Goal: Task Accomplishment & Management: Complete application form

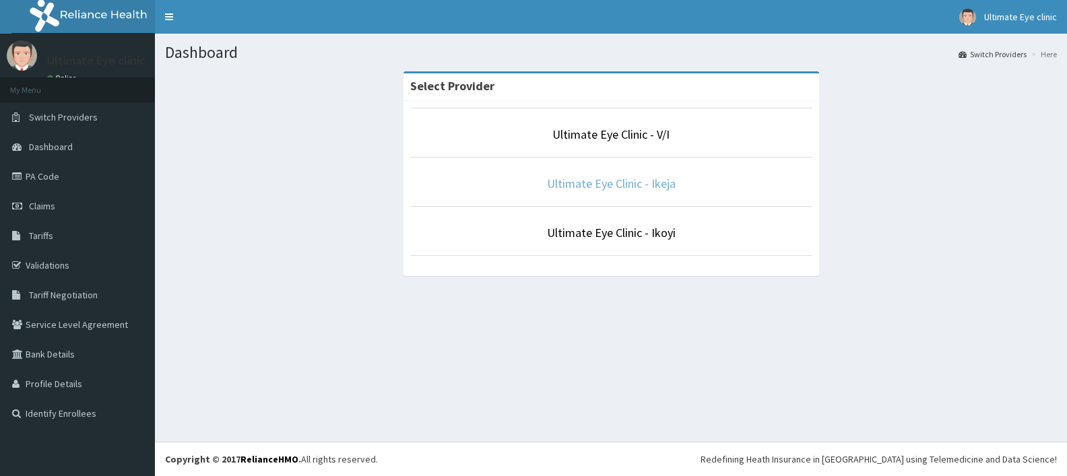
click at [620, 184] on link "Ultimate Eye Clinic - Ikeja" at bounding box center [611, 183] width 129 height 15
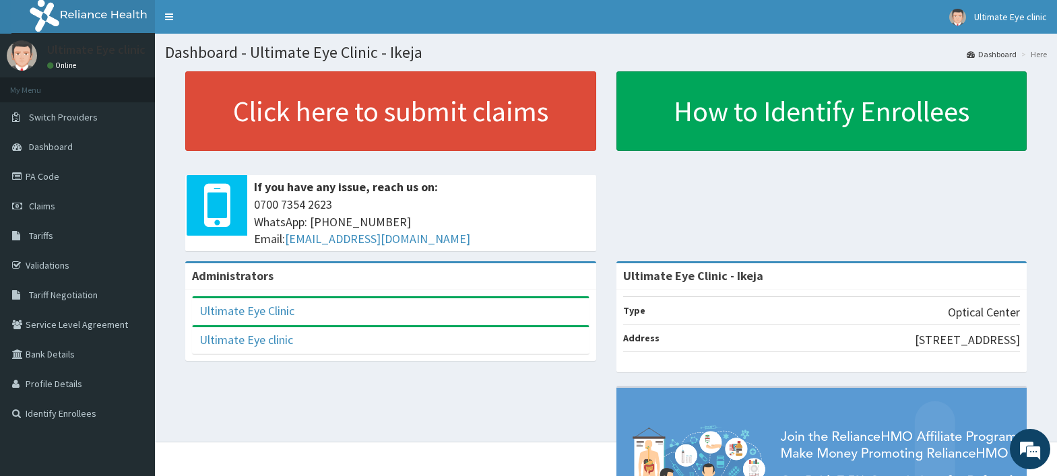
click at [53, 180] on link "PA Code" at bounding box center [77, 177] width 155 height 30
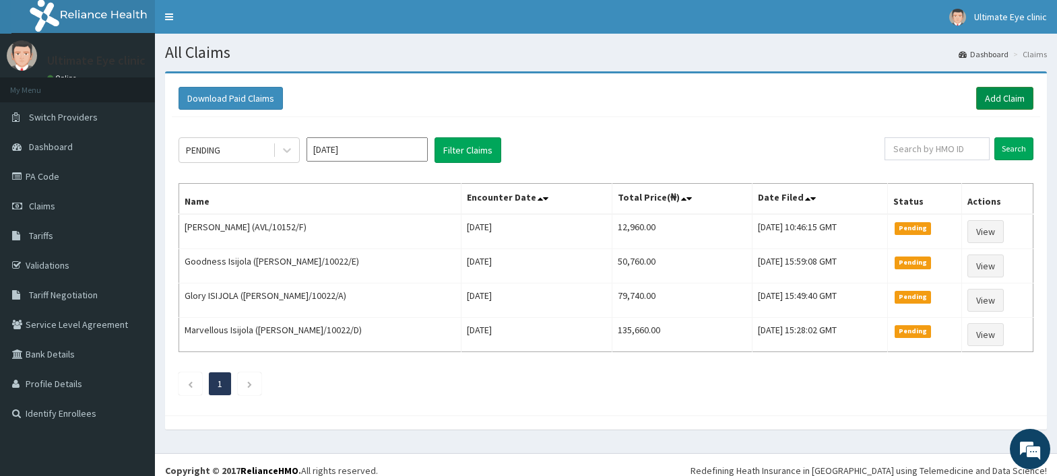
click at [1002, 97] on link "Add Claim" at bounding box center [1004, 98] width 57 height 23
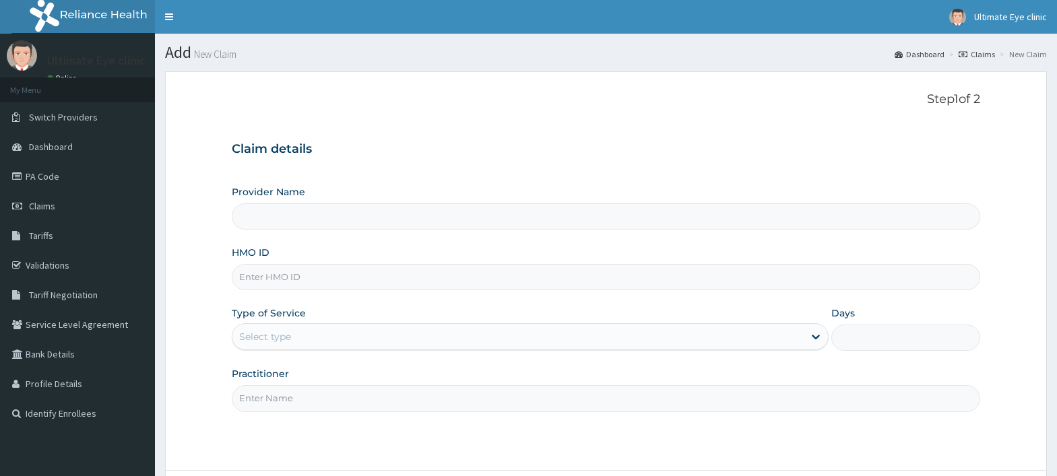
type input "Ultimate Eye Clinic - Ikeja"
click at [274, 277] on input "HMO ID" at bounding box center [606, 277] width 748 height 26
type input "FYN/10001/C"
click at [267, 337] on div "Select type" at bounding box center [265, 336] width 52 height 13
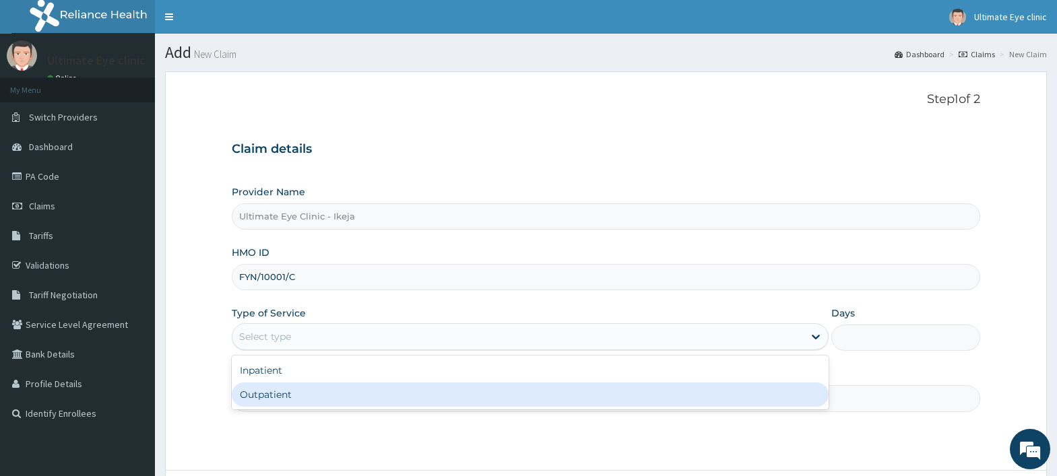
click at [263, 391] on div "Outpatient" at bounding box center [530, 395] width 597 height 24
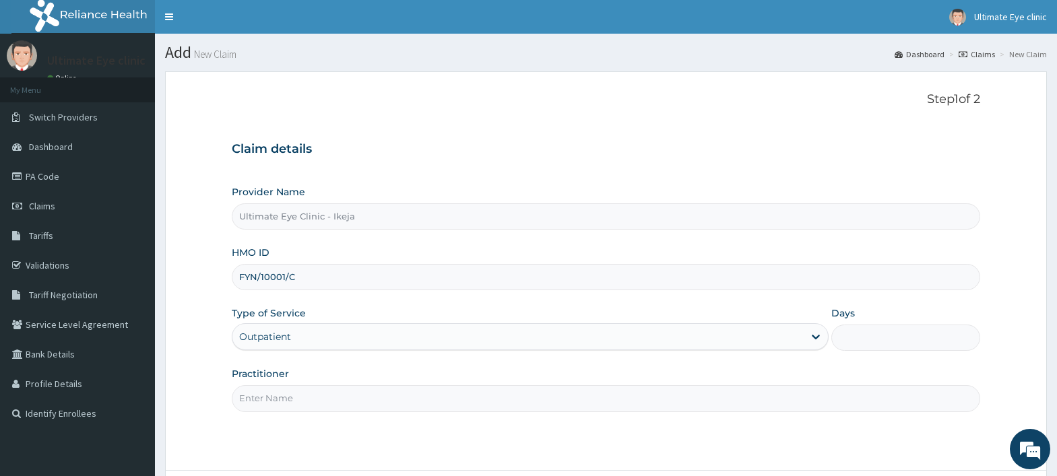
type input "1"
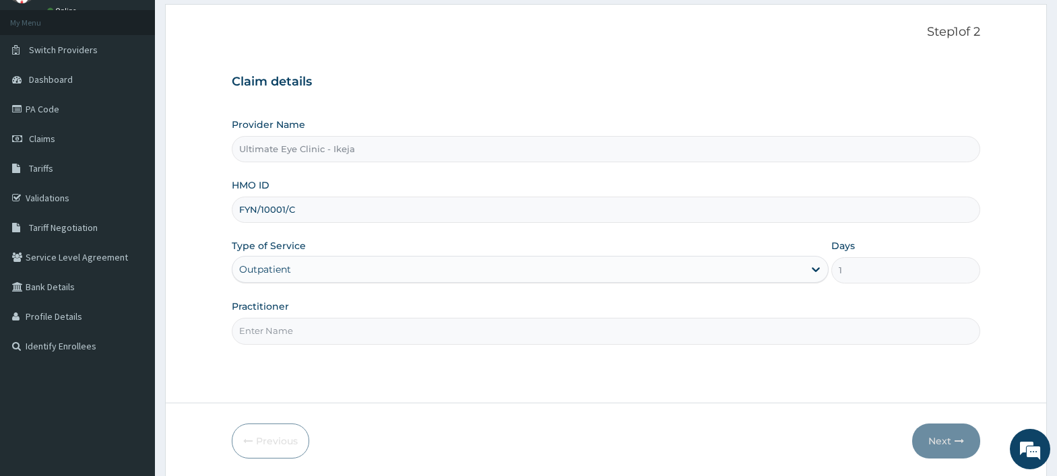
click at [249, 337] on input "Practitioner" at bounding box center [606, 331] width 748 height 26
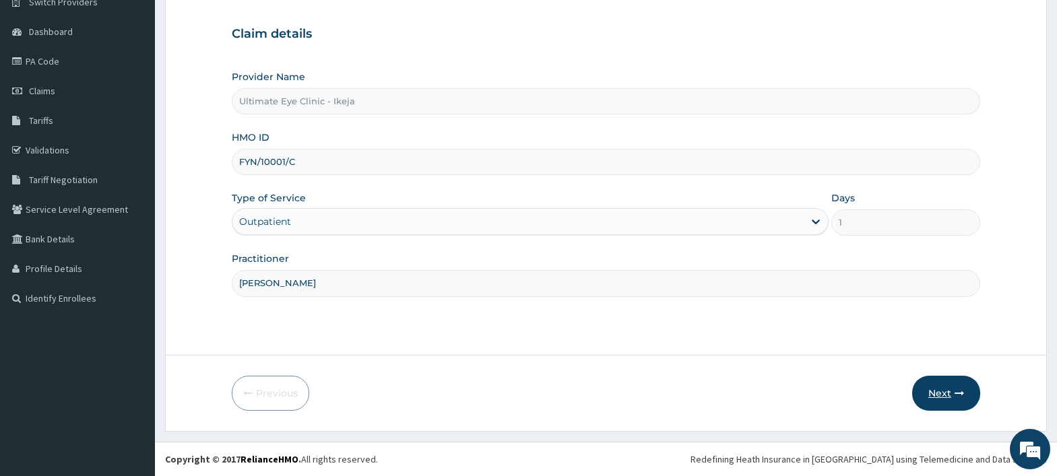
type input "DR. SOLOMON"
click at [940, 391] on button "Next" at bounding box center [946, 393] width 68 height 35
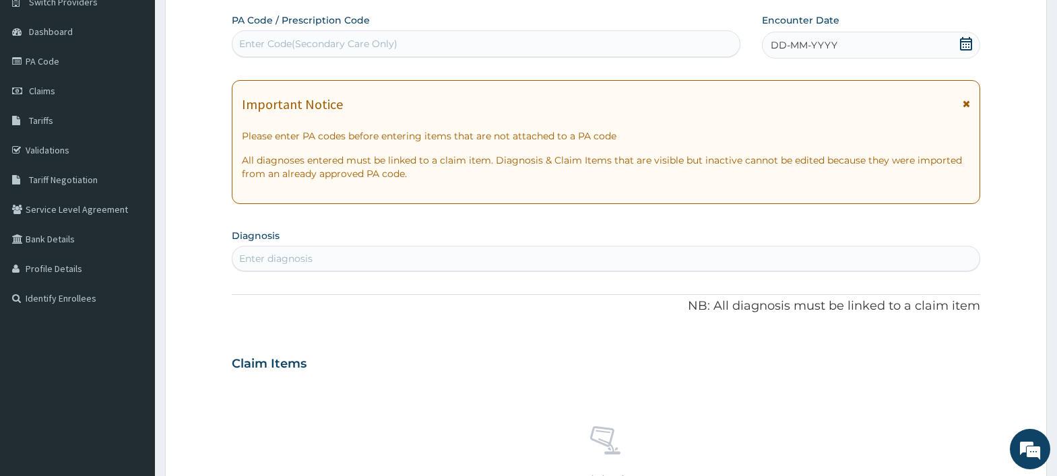
click at [251, 42] on div "Enter Code(Secondary Care Only)" at bounding box center [318, 43] width 158 height 13
type input "PA/E45CBC"
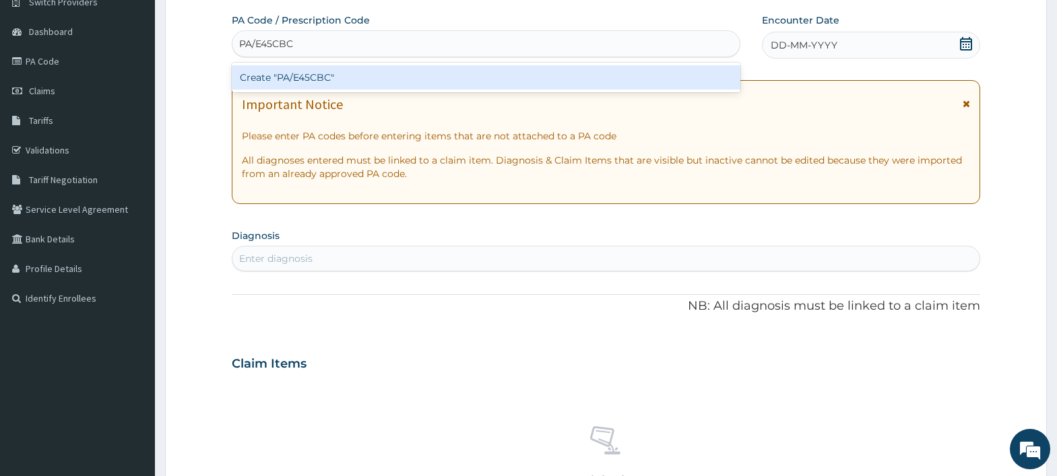
click at [312, 80] on div "Create "PA/E45CBC"" at bounding box center [486, 77] width 509 height 24
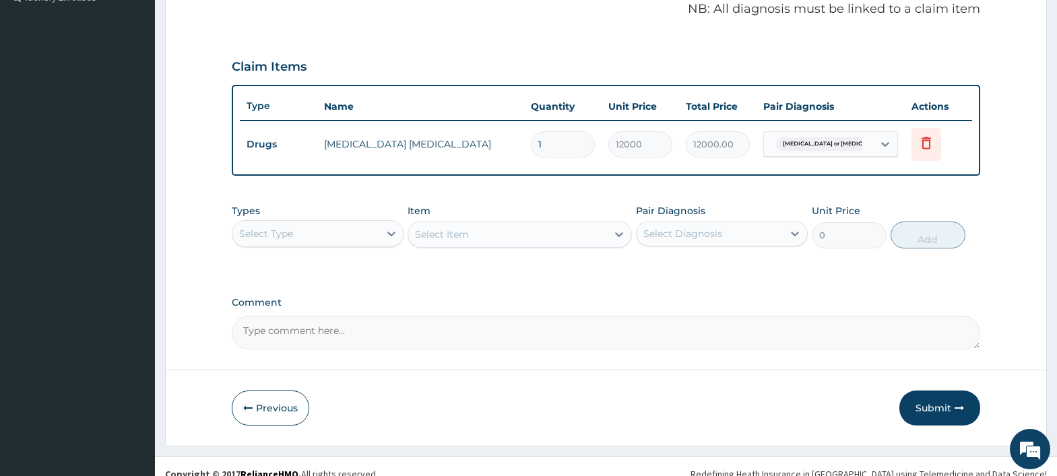
scroll to position [431, 0]
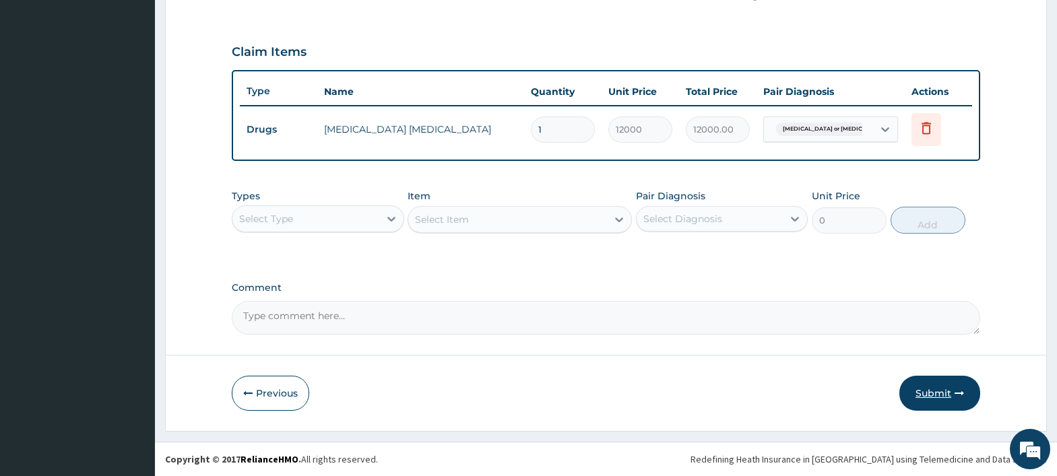
click at [937, 398] on button "Submit" at bounding box center [939, 393] width 81 height 35
